Goal: Find specific page/section: Find specific page/section

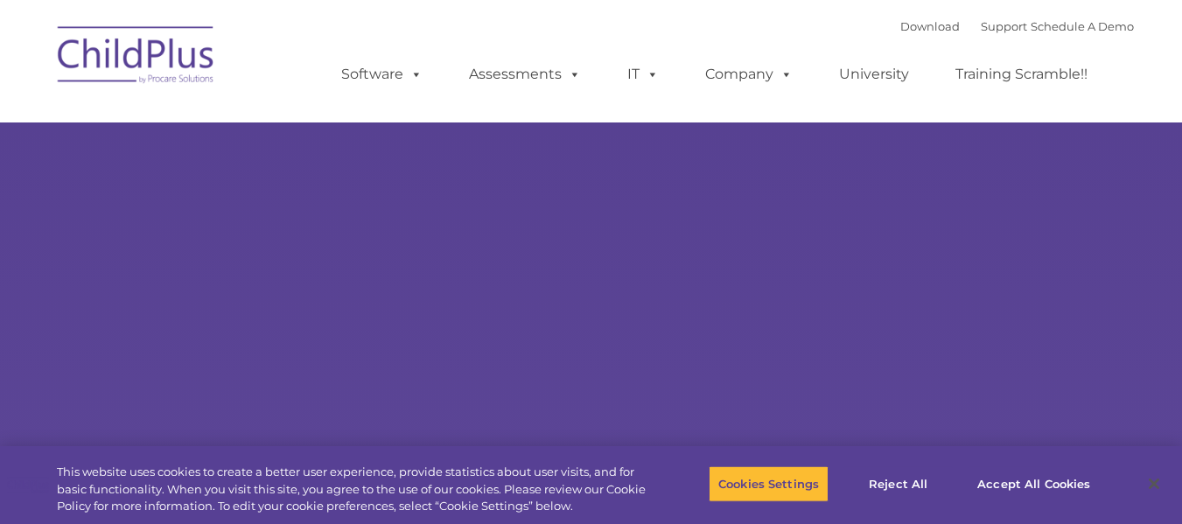
type input ""
select select "MEDIUM"
type input ""
select select "MEDIUM"
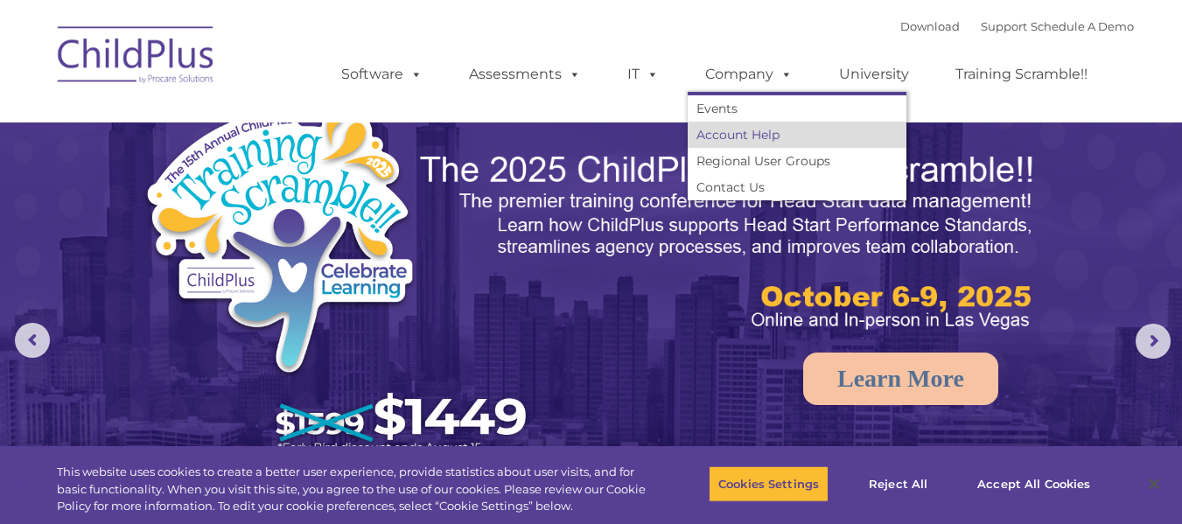
click at [805, 136] on link "Account Help" at bounding box center [797, 135] width 219 height 26
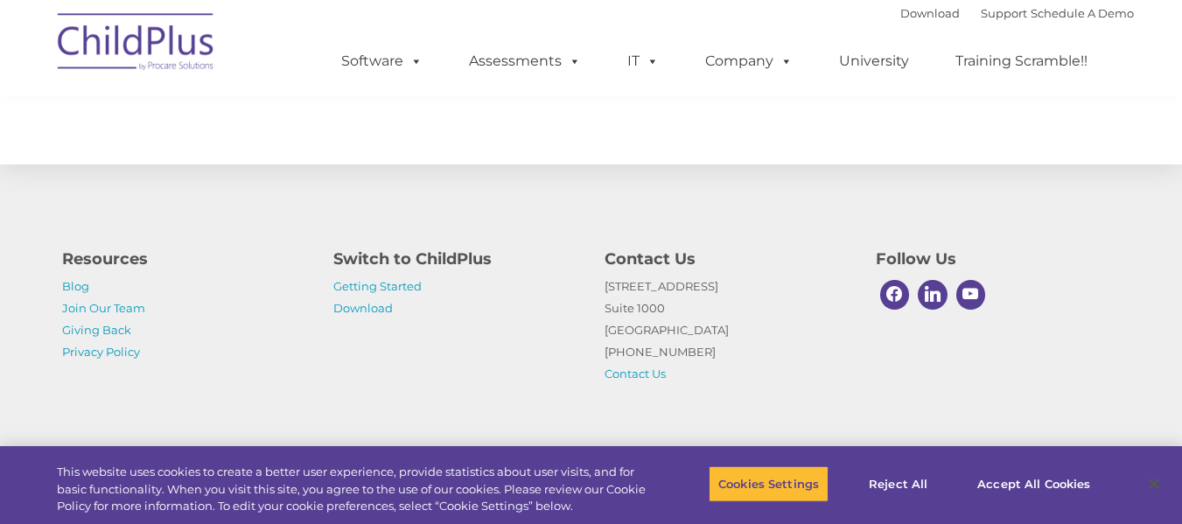
scroll to position [2075, 0]
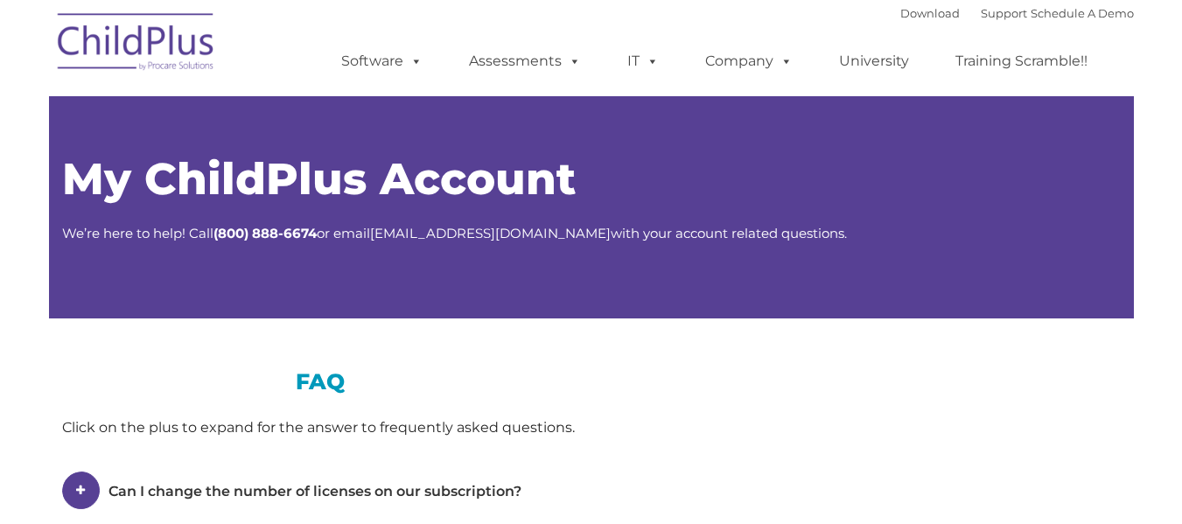
type input ""
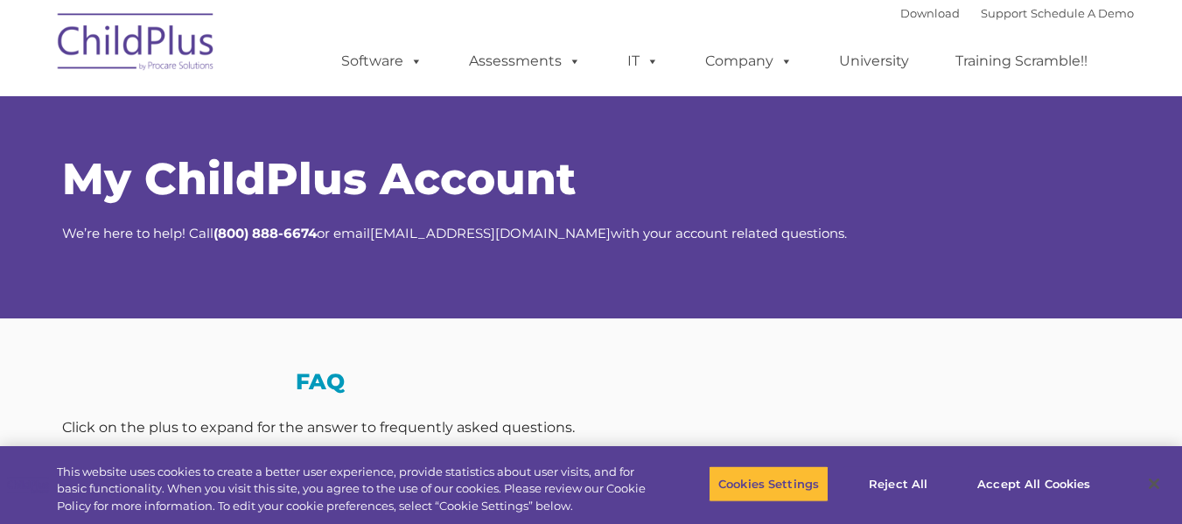
select select "MEDIUM"
